Goal: Find specific page/section: Find specific page/section

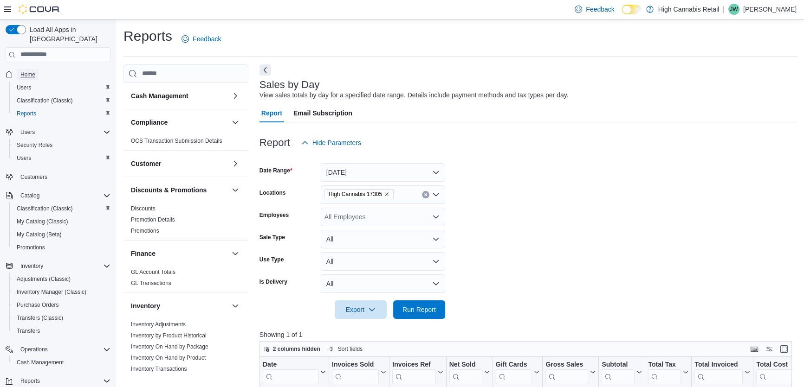
click at [24, 71] on span "Home" at bounding box center [27, 74] width 15 height 7
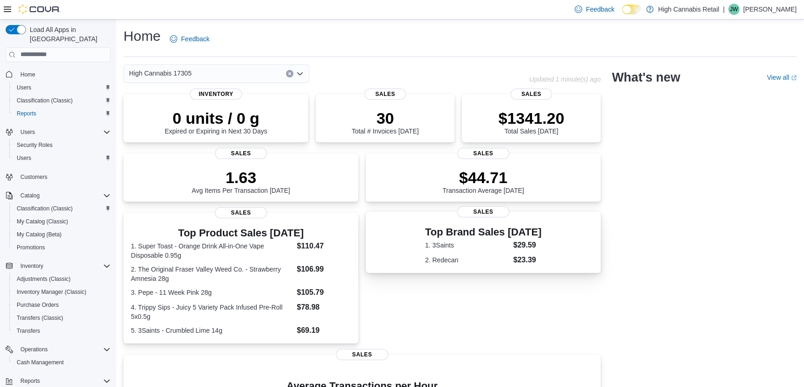
drag, startPoint x: 219, startPoint y: 374, endPoint x: 401, endPoint y: 253, distance: 218.9
click at [409, 278] on div "0 units / 0 g Expired or Expiring in Next 30 Days Inventory 30 Total # Invoices…" at bounding box center [361, 318] width 477 height 448
